Goal: Task Accomplishment & Management: Use online tool/utility

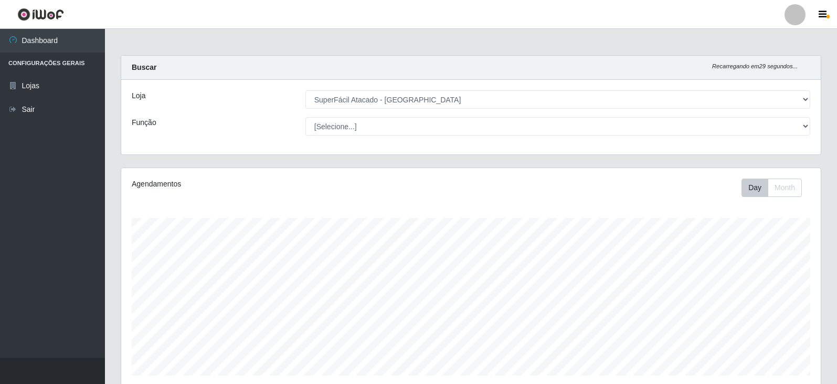
select select "504"
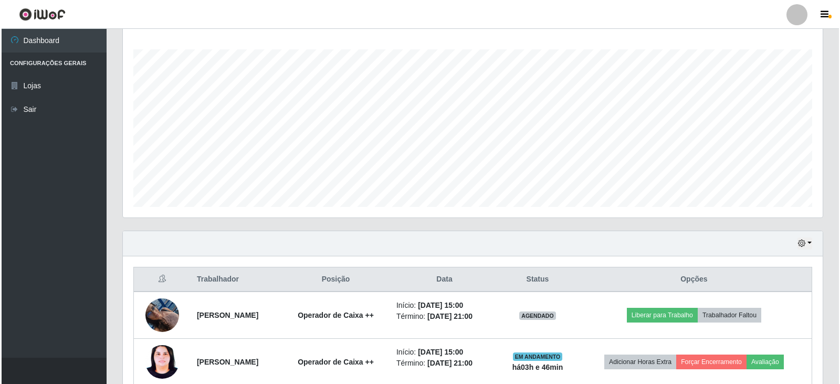
scroll to position [262, 0]
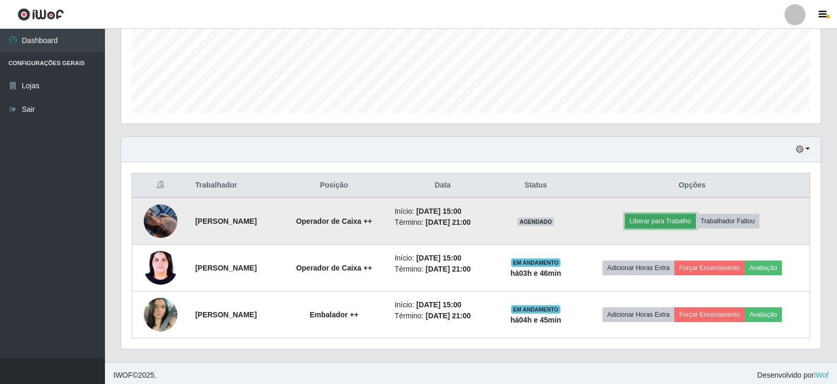
click at [663, 218] on button "Liberar para Trabalho" at bounding box center [660, 221] width 71 height 15
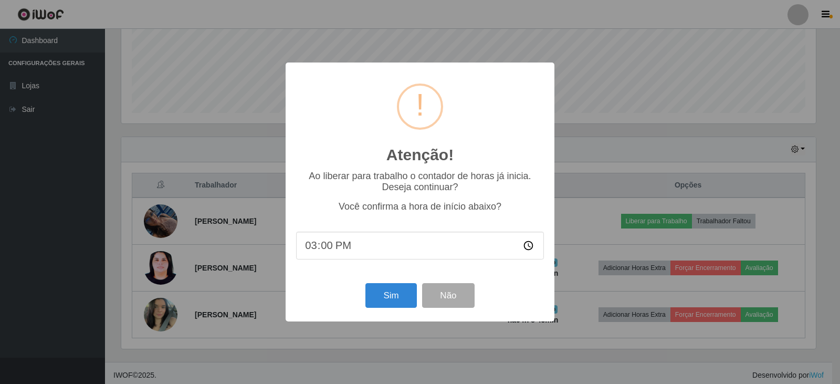
click at [347, 244] on input "15:00" at bounding box center [420, 246] width 248 height 28
type input "18:46"
click at [380, 296] on button "Sim" at bounding box center [390, 295] width 51 height 25
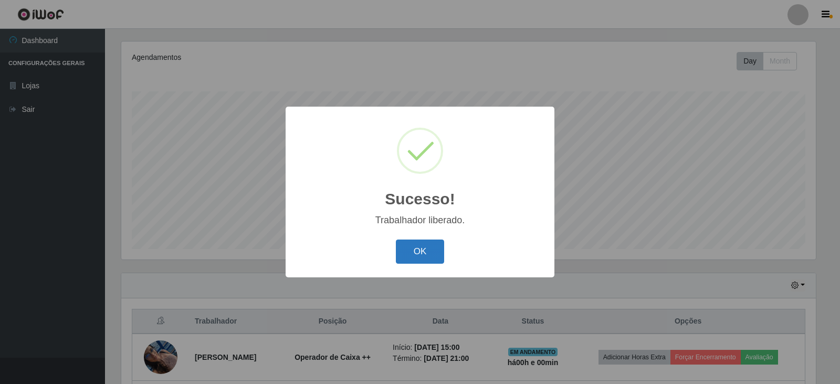
click at [416, 248] on button "OK" at bounding box center [420, 251] width 49 height 25
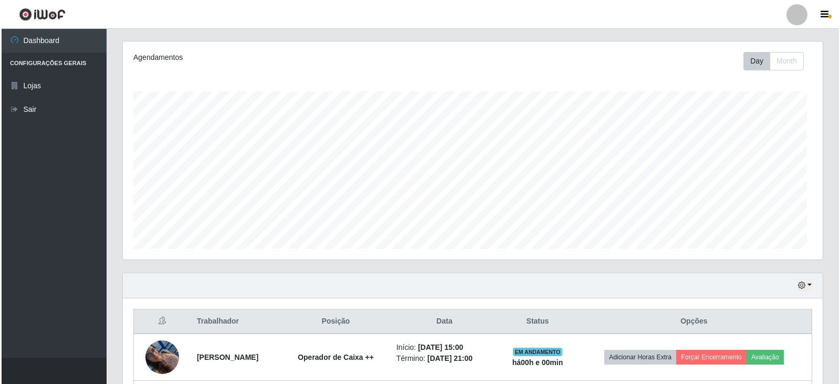
scroll to position [218, 700]
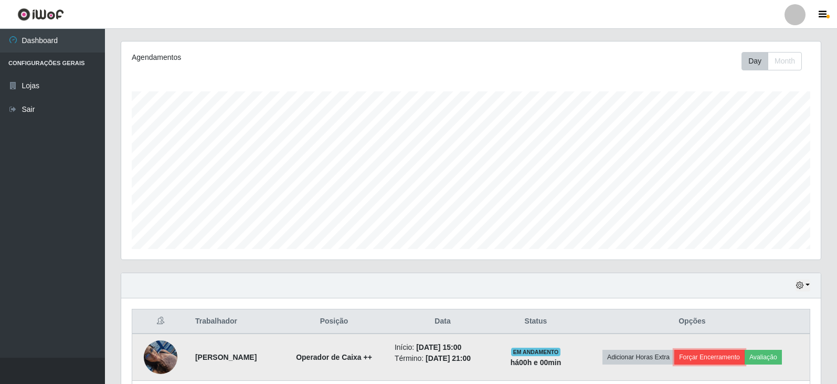
click at [736, 358] on button "Forçar Encerramento" at bounding box center [710, 357] width 70 height 15
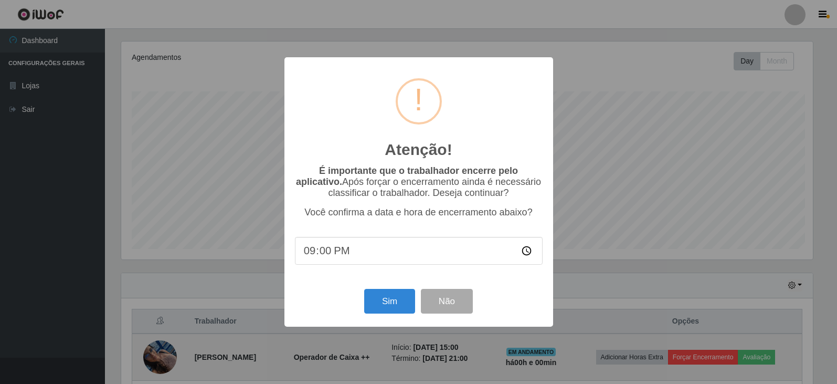
scroll to position [218, 695]
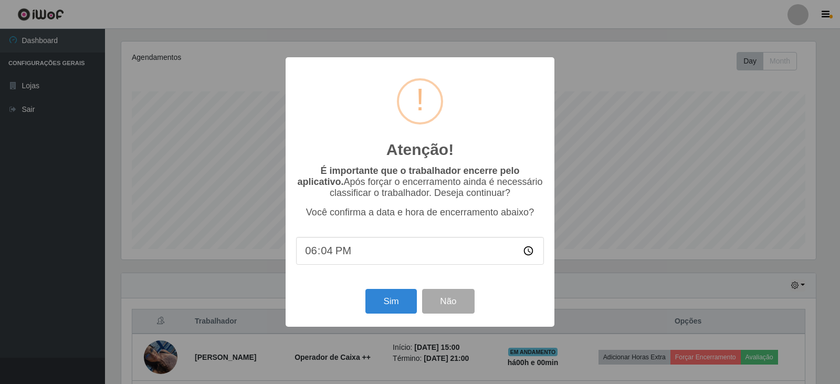
type input "18:46"
click at [388, 299] on button "Sim" at bounding box center [390, 301] width 51 height 25
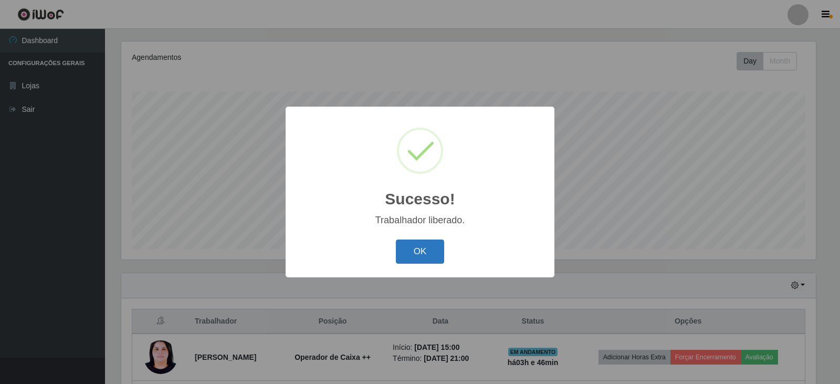
click at [403, 257] on button "OK" at bounding box center [420, 251] width 49 height 25
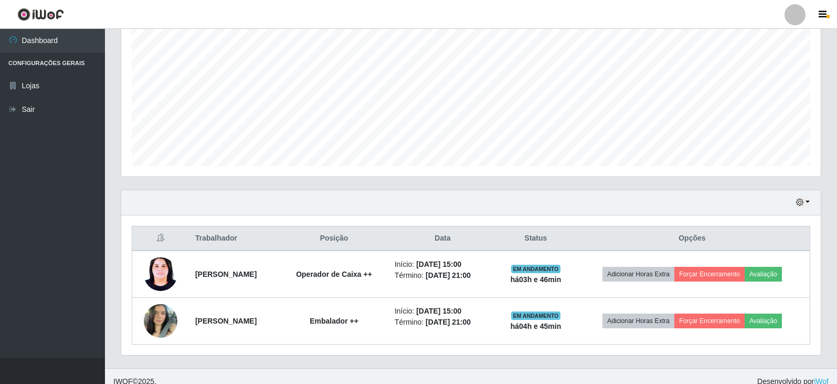
scroll to position [220, 0]
